Goal: Transaction & Acquisition: Purchase product/service

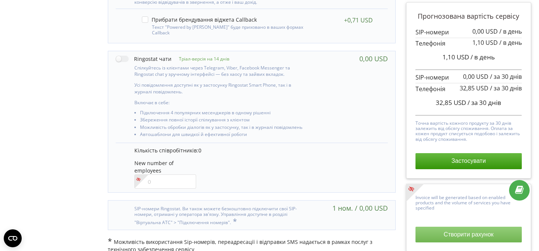
scroll to position [600, 0]
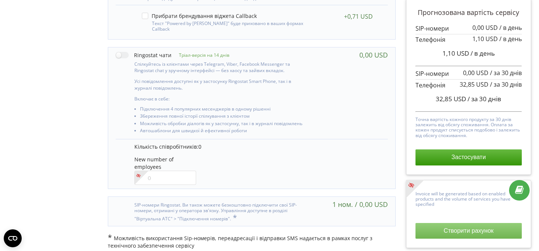
click at [468, 224] on button "Створити рахунок" at bounding box center [468, 231] width 106 height 16
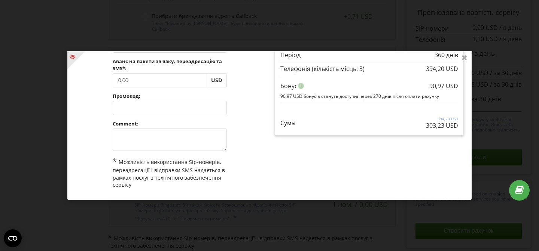
scroll to position [57, 0]
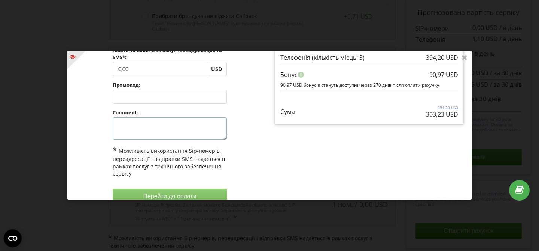
click at [170, 134] on textarea at bounding box center [170, 128] width 114 height 22
type textarea "-"
click at [157, 193] on button "Перейти до оплати" at bounding box center [170, 197] width 114 height 16
